Goal: Information Seeking & Learning: Learn about a topic

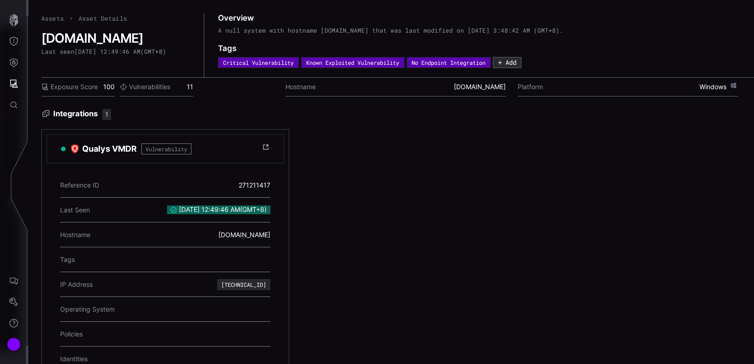
scroll to position [60, 0]
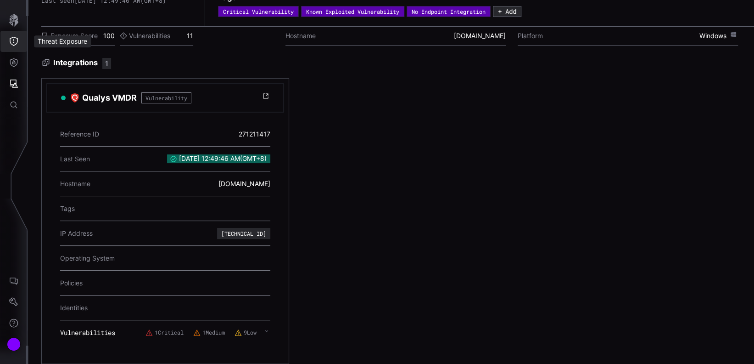
click at [13, 23] on icon "button" at bounding box center [13, 20] width 13 height 13
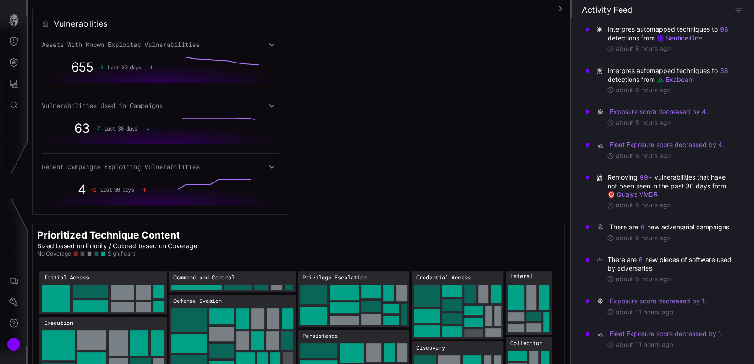
scroll to position [513, 0]
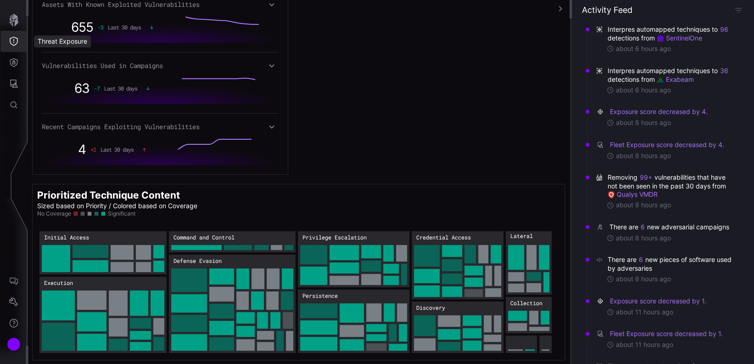
click at [13, 46] on button "Threat Exposure" at bounding box center [13, 41] width 27 height 21
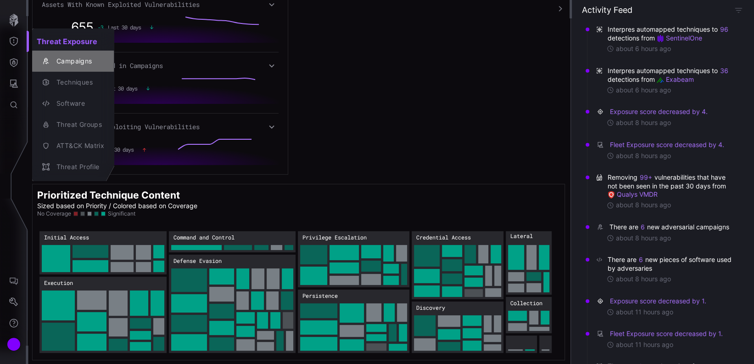
click at [97, 66] on div "Campaigns" at bounding box center [78, 61] width 52 height 11
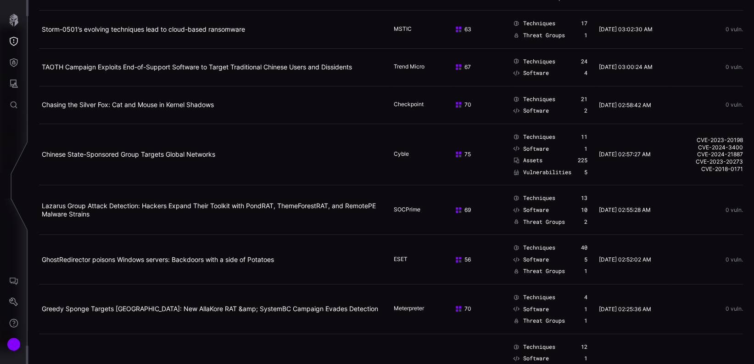
scroll to position [734, 0]
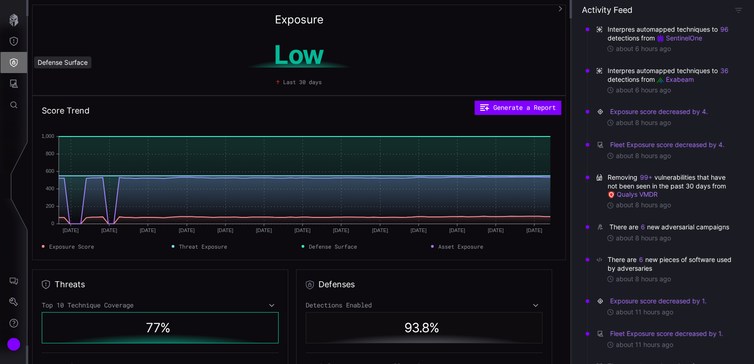
click at [15, 64] on icon "Defense Surface" at bounding box center [13, 62] width 9 height 9
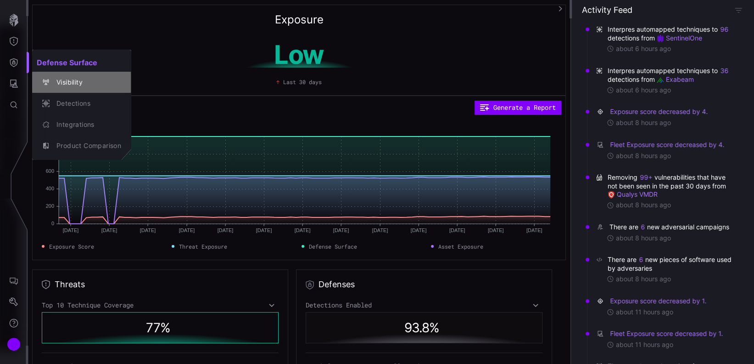
click at [98, 78] on div "Visibility" at bounding box center [86, 82] width 69 height 11
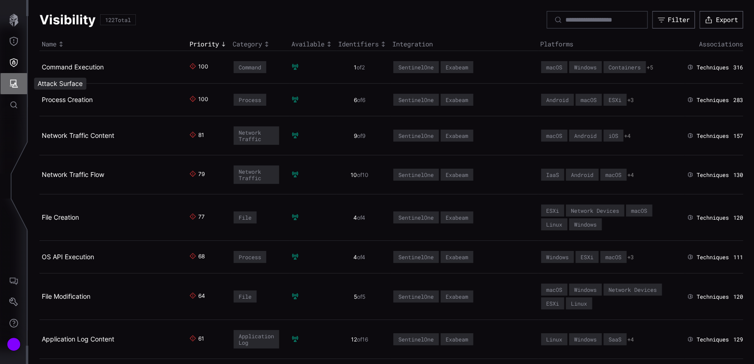
click at [17, 83] on icon "Attack Surface" at bounding box center [13, 83] width 9 height 9
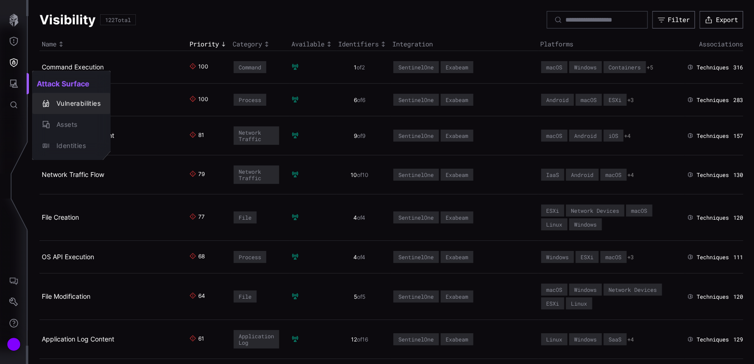
click at [82, 99] on div "Vulnerabilities" at bounding box center [76, 103] width 49 height 11
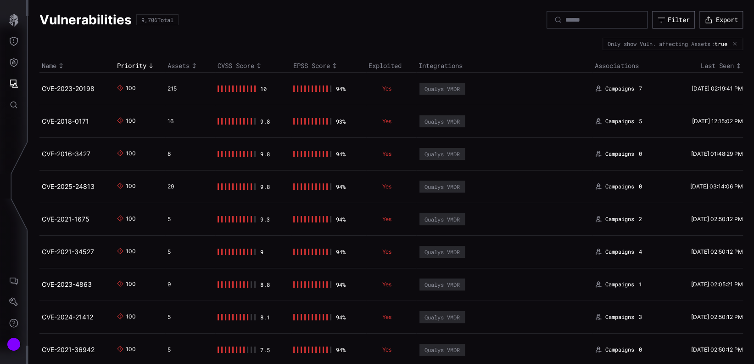
click at [59, 63] on icon "Toggle sort direction" at bounding box center [60, 65] width 7 height 7
